Goal: Task Accomplishment & Management: Complete application form

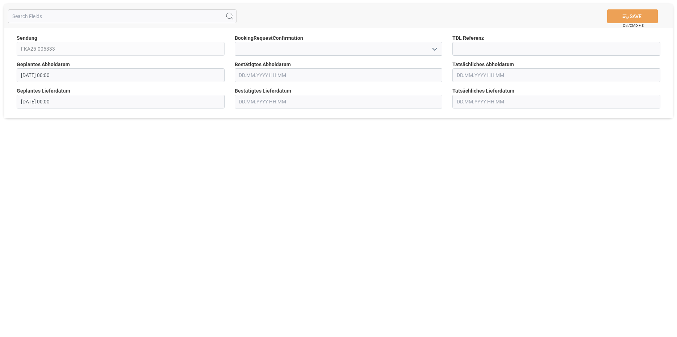
click at [437, 47] on icon "open menu" at bounding box center [434, 49] width 9 height 9
click at [332, 68] on div "Yes" at bounding box center [338, 65] width 207 height 16
type input "Yes"
click at [436, 73] on input "text" at bounding box center [339, 75] width 208 height 14
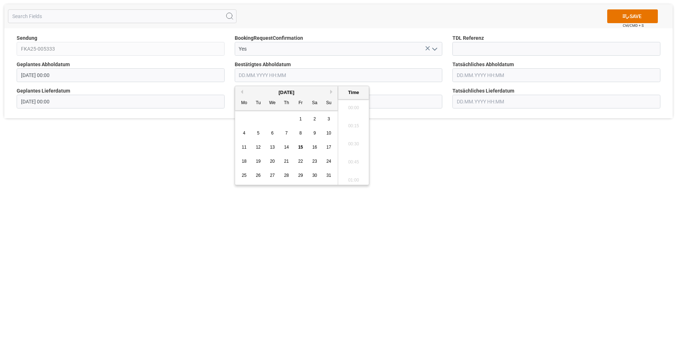
scroll to position [997, 0]
click at [260, 162] on span "19" at bounding box center [258, 161] width 5 height 5
type input "[DATE] 00:00"
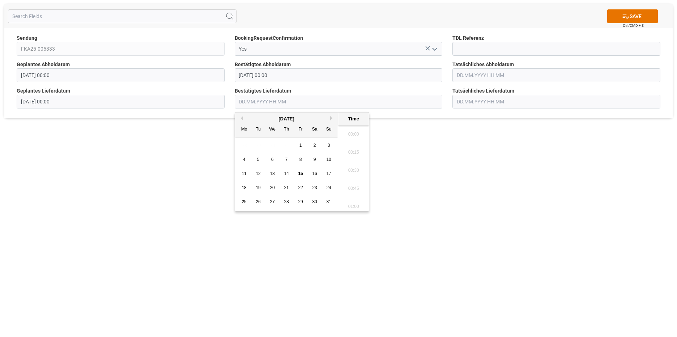
click at [404, 99] on input "text" at bounding box center [339, 102] width 208 height 14
click at [301, 189] on span "22" at bounding box center [300, 187] width 5 height 5
type input "[DATE] 00:00"
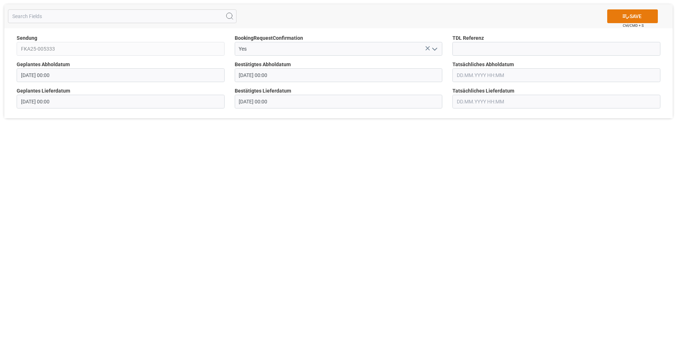
click at [629, 14] on button "SAVE" at bounding box center [632, 16] width 51 height 14
click at [436, 48] on icon "open menu" at bounding box center [434, 49] width 9 height 9
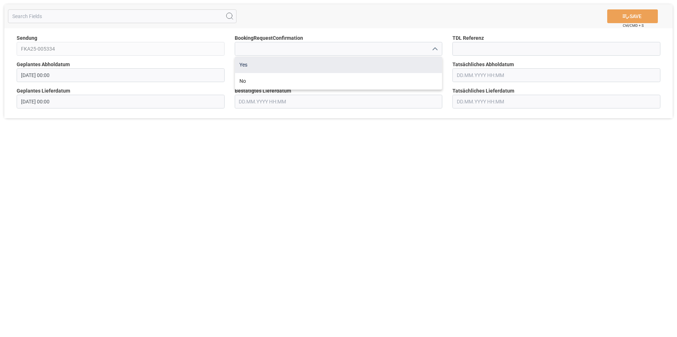
click at [306, 66] on div "Yes" at bounding box center [338, 65] width 207 height 16
type input "Yes"
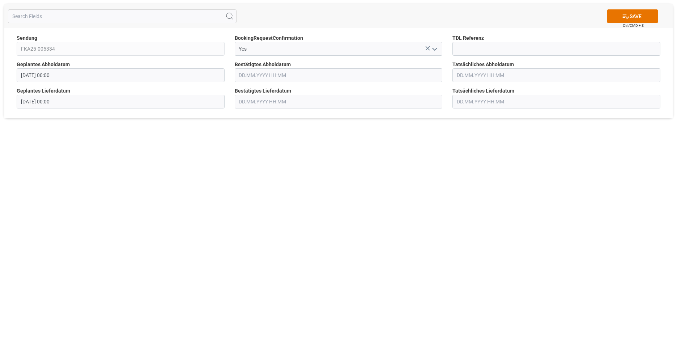
click at [302, 78] on input "text" at bounding box center [339, 75] width 208 height 14
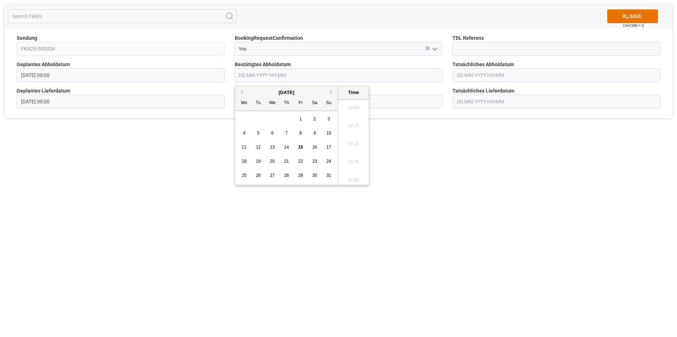
scroll to position [997, 0]
click at [258, 162] on span "19" at bounding box center [258, 161] width 5 height 5
type input "[DATE] 00:00"
click at [383, 100] on input "text" at bounding box center [339, 102] width 208 height 14
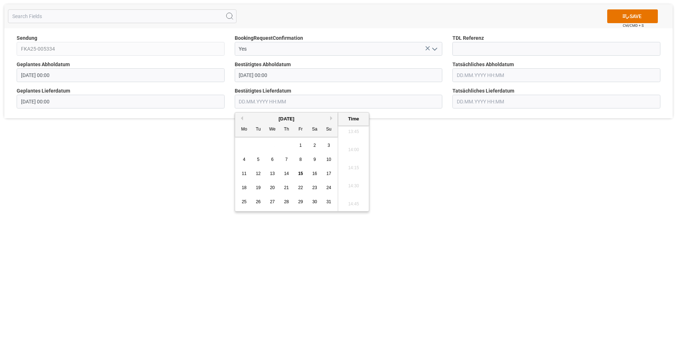
click at [302, 189] on span "22" at bounding box center [300, 187] width 5 height 5
type input "[DATE] 00:00"
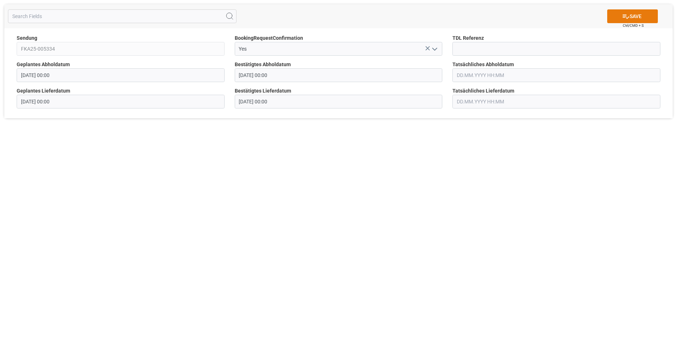
click at [624, 15] on icon at bounding box center [626, 16] width 7 height 4
